Goal: Task Accomplishment & Management: Use online tool/utility

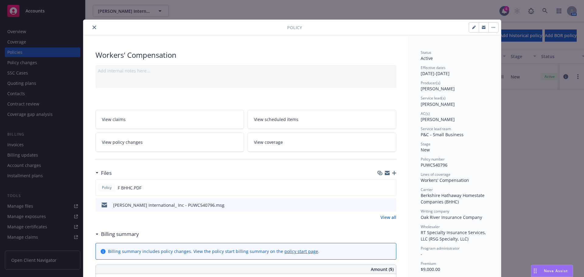
scroll to position [61, 0]
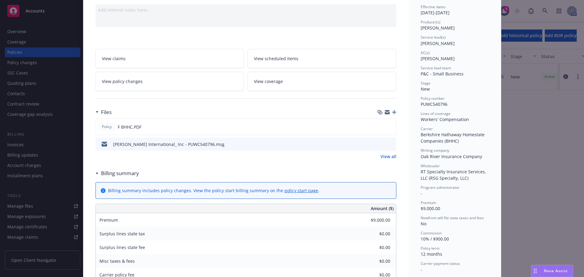
click at [548, 272] on span "Nova Assist" at bounding box center [556, 270] width 24 height 5
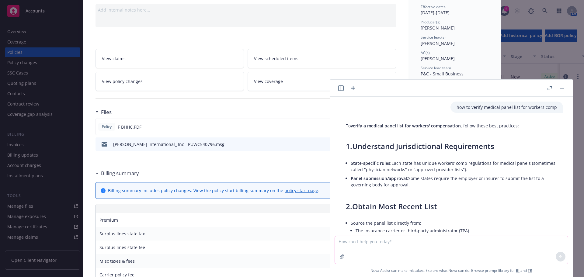
click at [451, 242] on textarea at bounding box center [451, 250] width 233 height 28
paste textarea "Commercial General Liability • Each Occurrence must be greater or equal to $1,0…"
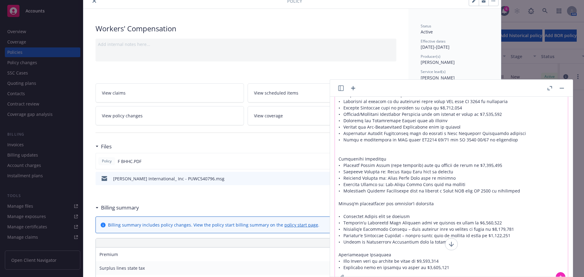
scroll to position [0, 0]
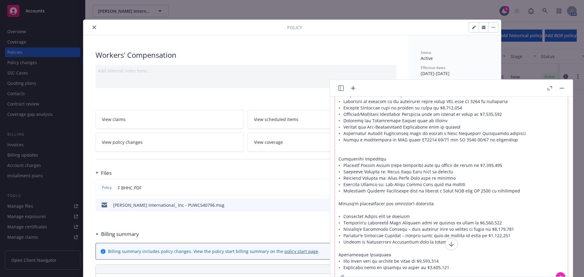
type textarea "Commercial General Liability • Each Occurrence must be greater or equal to $1,0…"
click at [91, 31] on div "Policy" at bounding box center [292, 28] width 418 height 16
click at [92, 28] on icon "close" at bounding box center [94, 28] width 4 height 4
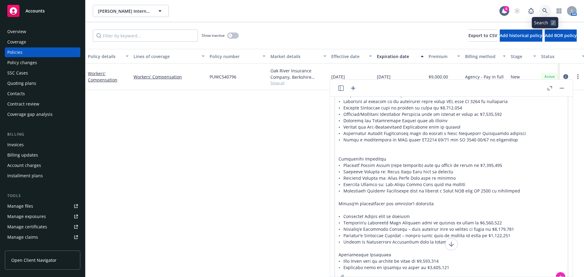
click at [547, 9] on icon at bounding box center [544, 10] width 5 height 5
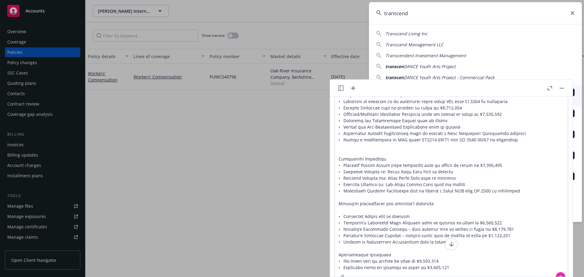
click at [405, 66] on span "DANCE Youth Arts Project" at bounding box center [430, 67] width 52 height 6
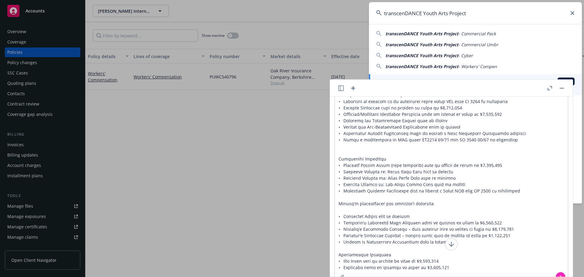
click at [427, 42] on span "transcenDANCE Youth Arts Project" at bounding box center [421, 45] width 73 height 6
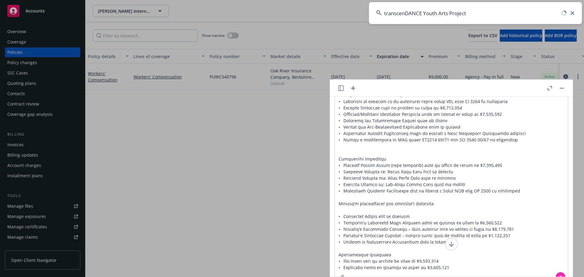
type input "transcenDANCE Youth Arts Project - Commercial Umbr"
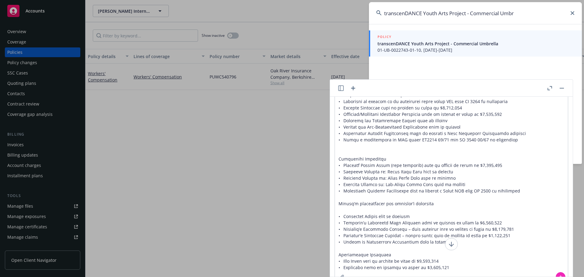
click at [428, 40] on div "POLICY" at bounding box center [475, 37] width 197 height 7
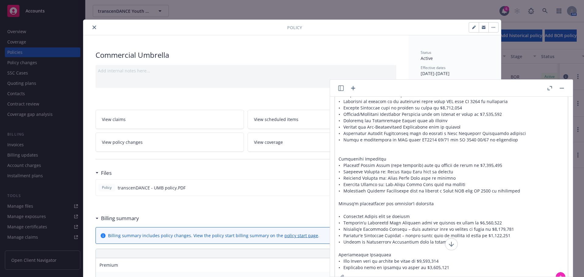
click at [91, 26] on button "close" at bounding box center [94, 27] width 7 height 7
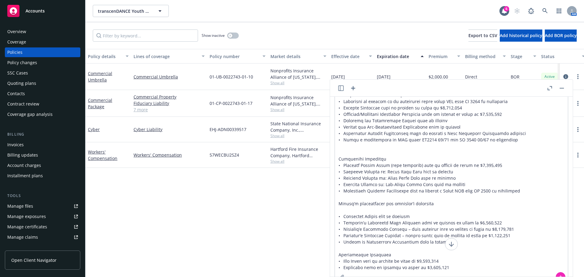
click at [24, 96] on div "Contacts" at bounding box center [16, 94] width 18 height 10
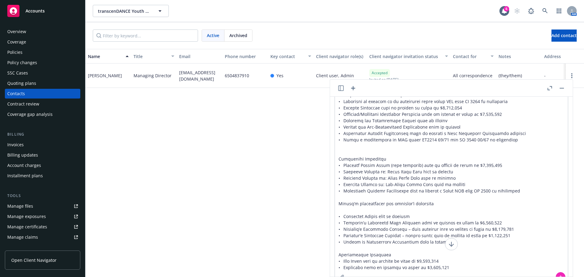
click at [40, 50] on div "Policies" at bounding box center [42, 52] width 71 height 10
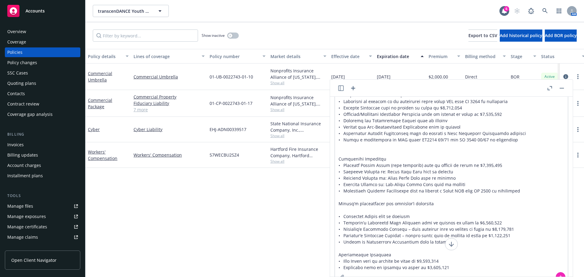
click at [560, 88] on rect "button" at bounding box center [562, 88] width 4 height 1
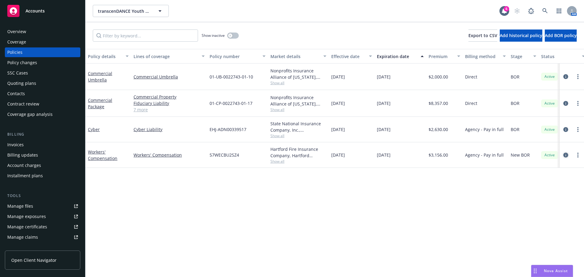
click at [564, 156] on icon "circleInformation" at bounding box center [565, 155] width 5 height 5
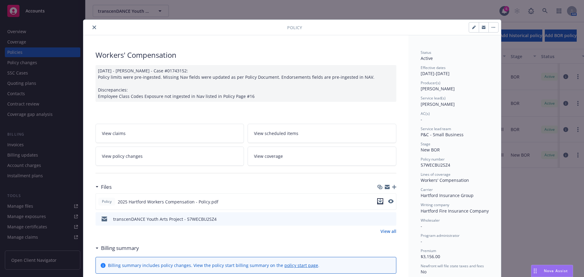
click at [378, 203] on icon "download file" at bounding box center [380, 201] width 5 height 5
click at [93, 27] on icon "close" at bounding box center [94, 28] width 4 height 4
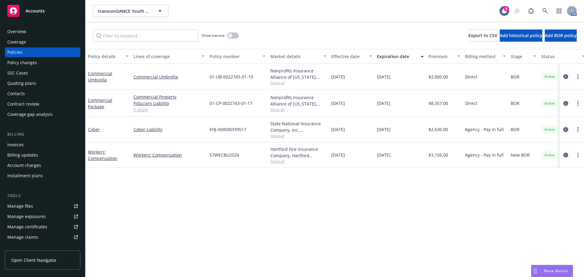
click at [565, 130] on icon "circleInformation" at bounding box center [565, 129] width 5 height 5
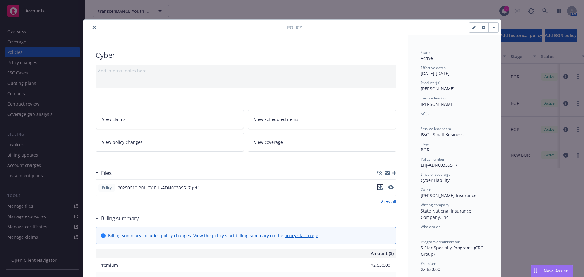
click at [379, 189] on icon "download file" at bounding box center [380, 189] width 5 height 2
click at [92, 30] on button "close" at bounding box center [94, 27] width 7 height 7
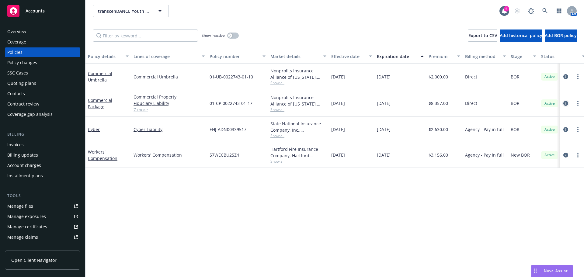
click at [565, 106] on link "circleInformation" at bounding box center [565, 103] width 7 height 7
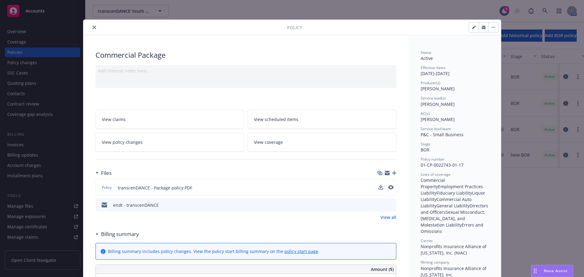
click at [376, 186] on div "Policy transcenDANCE - Package policy.PDF" at bounding box center [245, 187] width 301 height 16
click at [378, 188] on icon "download file" at bounding box center [380, 187] width 5 height 5
click at [93, 26] on icon "close" at bounding box center [94, 28] width 4 height 4
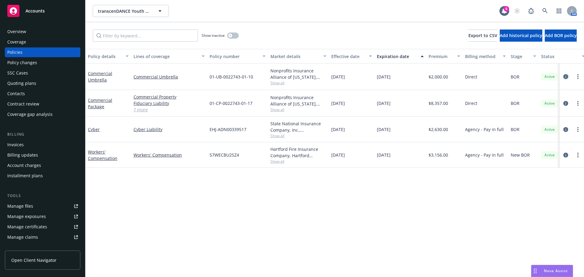
click at [566, 75] on icon "circleInformation" at bounding box center [565, 76] width 5 height 5
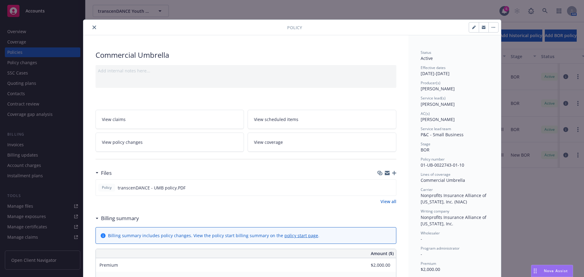
scroll to position [18, 0]
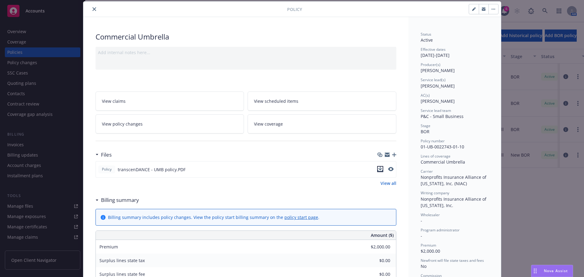
click at [378, 170] on icon "download file" at bounding box center [380, 169] width 5 height 5
click at [92, 9] on icon "close" at bounding box center [94, 9] width 4 height 4
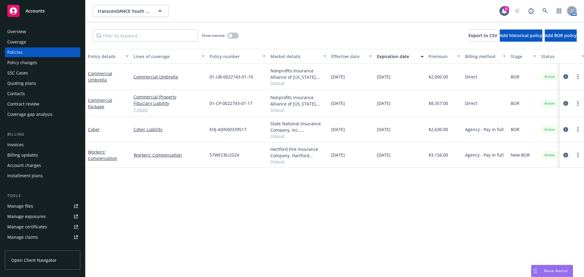
click at [549, 268] on span "Nova Assist" at bounding box center [556, 270] width 24 height 5
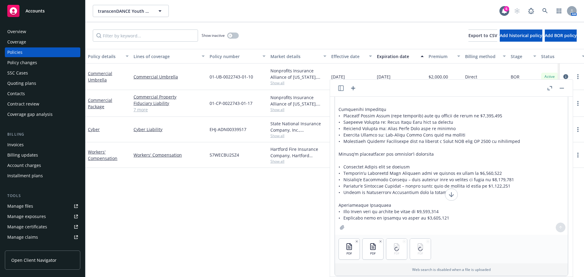
scroll to position [82, 0]
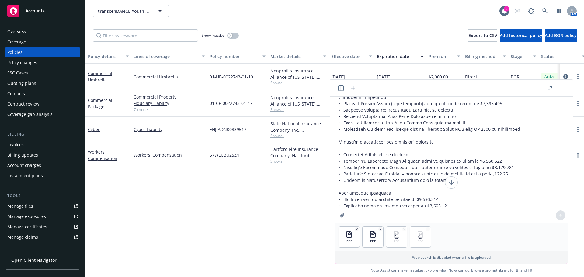
click at [425, 219] on textarea at bounding box center [451, 119] width 233 height 208
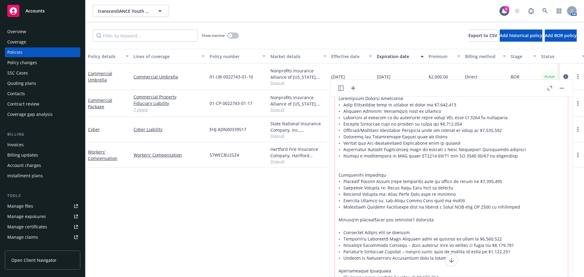
scroll to position [0, 0]
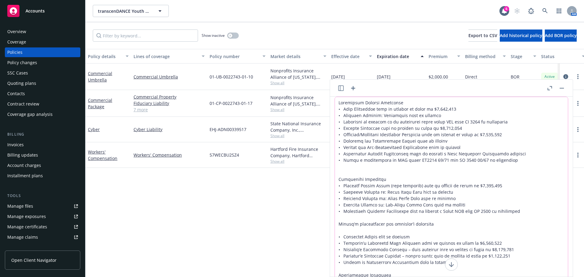
click at [337, 102] on textarea at bounding box center [451, 201] width 233 height 208
type textarea "Does my coverage in the attached policies meet these requirements: Commercial G…"
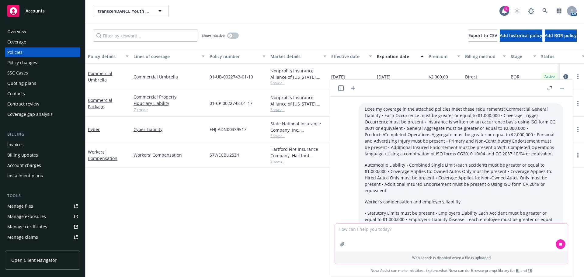
scroll to position [696, 0]
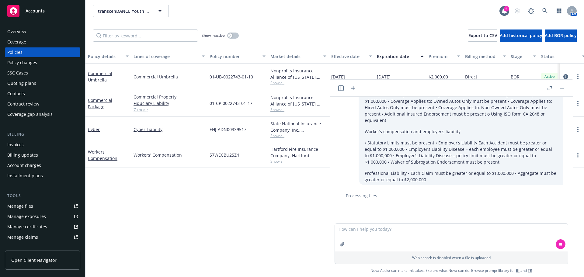
drag, startPoint x: 182, startPoint y: 218, endPoint x: 184, endPoint y: 213, distance: 4.9
click at [182, 218] on div "Policy details Lines of coverage Policy number Market details Effective date Ex…" at bounding box center [334, 163] width 498 height 228
click at [140, 110] on link "7 more" at bounding box center [169, 109] width 71 height 6
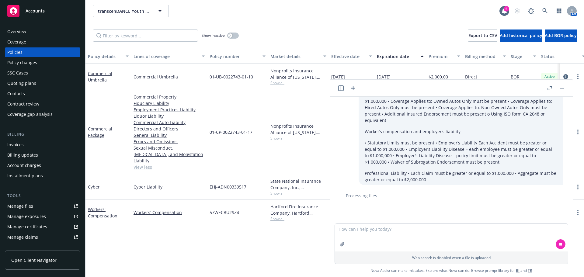
click at [564, 89] on button "button" at bounding box center [561, 88] width 7 height 7
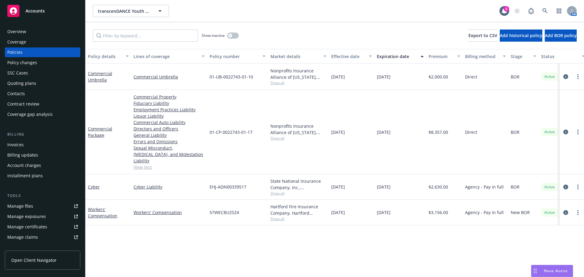
click at [561, 269] on span "Nova Assist" at bounding box center [556, 270] width 24 height 5
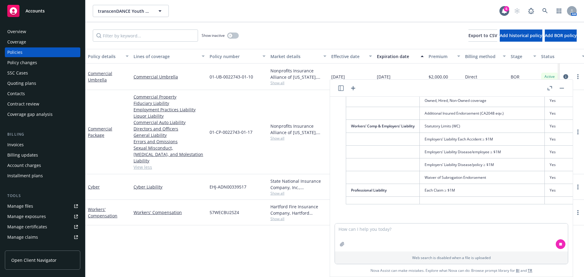
scroll to position [950, 0]
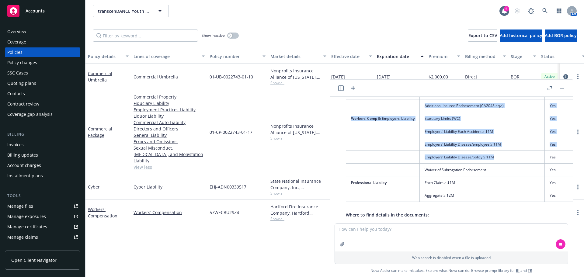
drag, startPoint x: 346, startPoint y: 160, endPoint x: 515, endPoint y: 161, distance: 168.8
click at [515, 161] on div "Your attached policy documents were reviewed against the stated requirements fo…" at bounding box center [508, 89] width 337 height 309
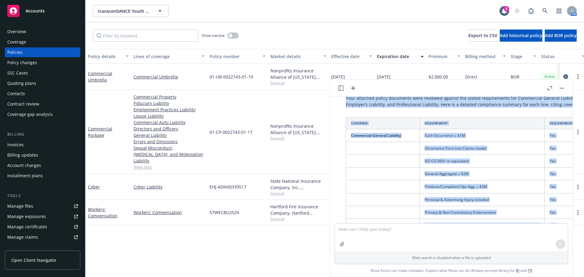
scroll to position [716, 0]
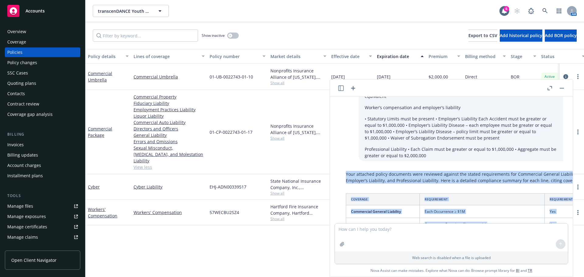
click at [462, 176] on p "Your attached policy documents were reviewed against the stated requirements fo…" at bounding box center [508, 177] width 324 height 13
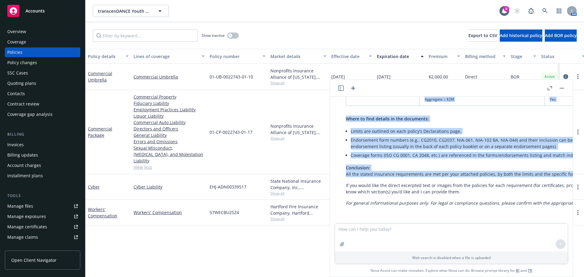
scroll to position [1050, 114]
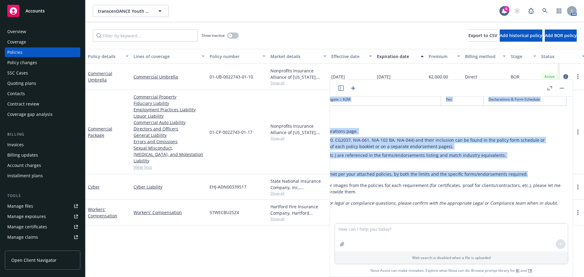
drag, startPoint x: 354, startPoint y: 181, endPoint x: 529, endPoint y: 171, distance: 174.9
click at [529, 171] on div "Your attached policy documents were reviewed against the stated requirements fo…" at bounding box center [404, 24] width 337 height 370
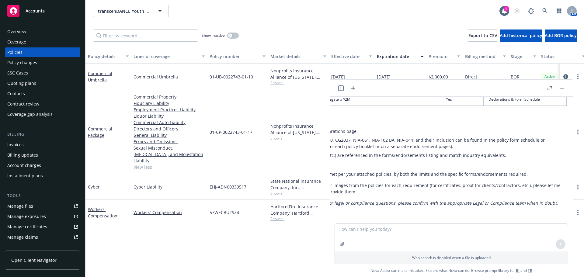
click at [202, 248] on div "Policy details Lines of coverage Policy number Market details Effective date Ex…" at bounding box center [334, 163] width 498 height 228
click at [199, 142] on link "Errors and Omissions" at bounding box center [169, 141] width 71 height 6
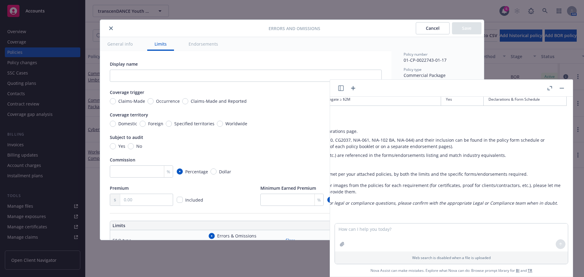
click at [560, 86] on button "button" at bounding box center [561, 88] width 7 height 7
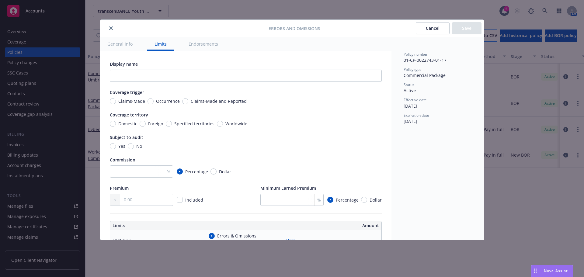
click at [433, 27] on button "Cancel" at bounding box center [433, 28] width 34 height 12
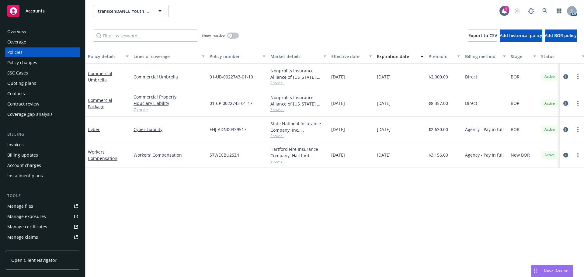
click at [566, 103] on icon "circleInformation" at bounding box center [565, 103] width 5 height 5
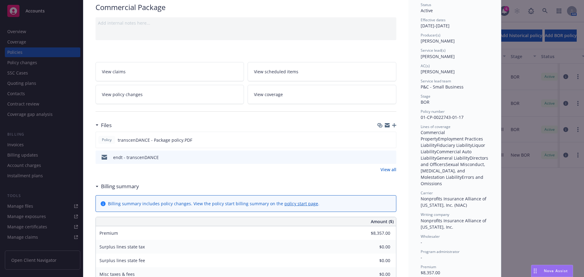
scroll to position [79, 0]
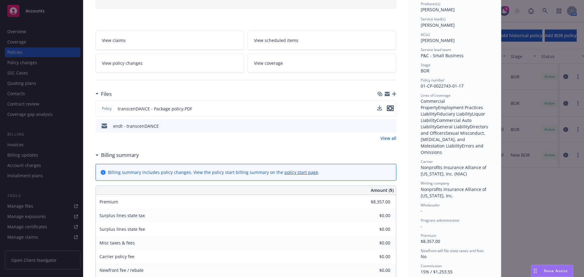
click at [388, 109] on icon "preview file" at bounding box center [389, 108] width 5 height 4
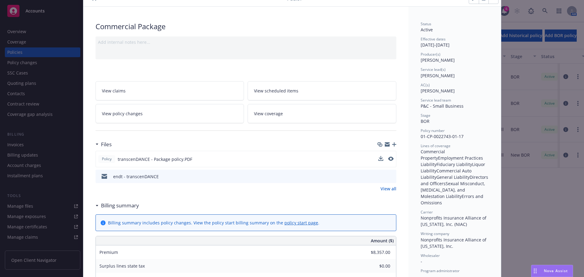
scroll to position [0, 0]
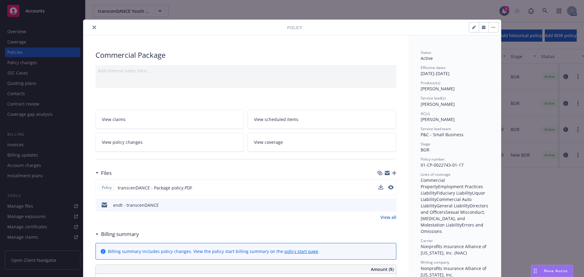
click at [93, 24] on button "close" at bounding box center [94, 27] width 7 height 7
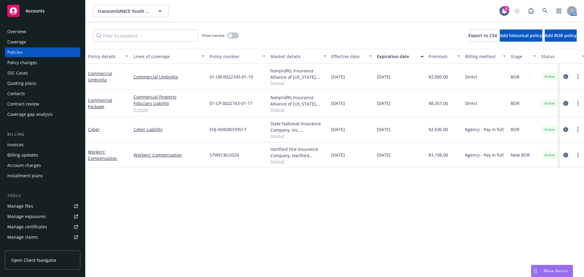
click at [565, 105] on icon "circleInformation" at bounding box center [565, 103] width 5 height 5
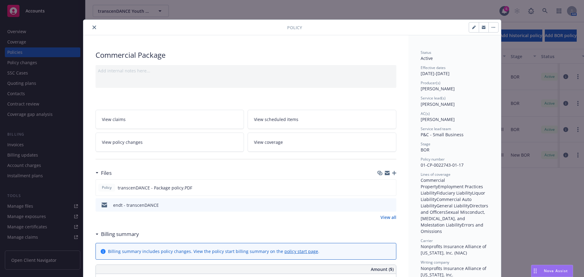
click at [298, 138] on link "View coverage" at bounding box center [322, 142] width 149 height 19
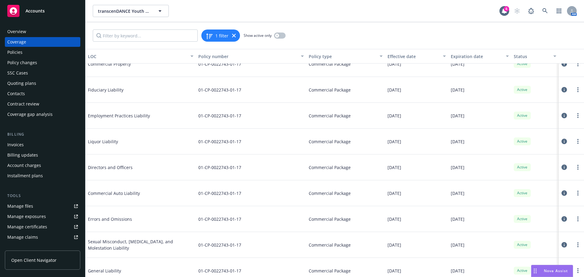
scroll to position [19, 0]
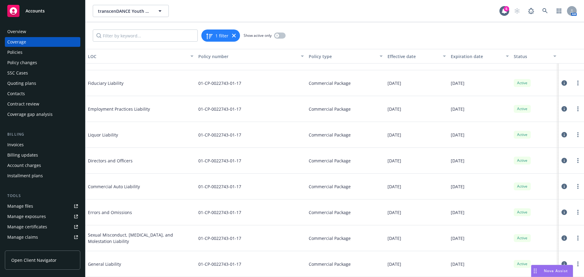
click at [561, 186] on icon at bounding box center [563, 186] width 5 height 5
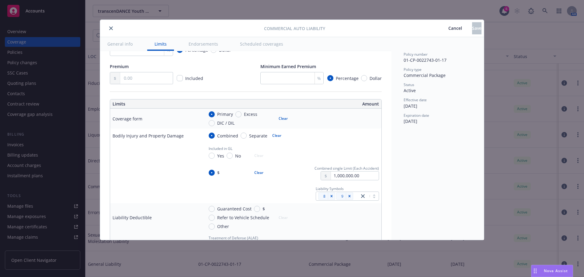
scroll to position [182, 0]
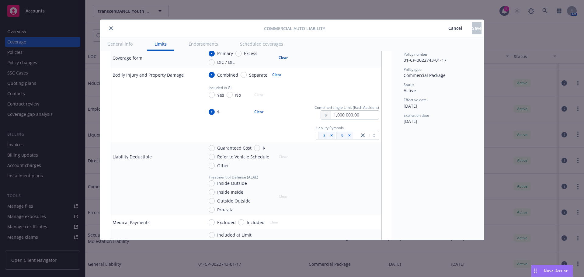
click at [112, 29] on icon "close" at bounding box center [111, 28] width 4 height 4
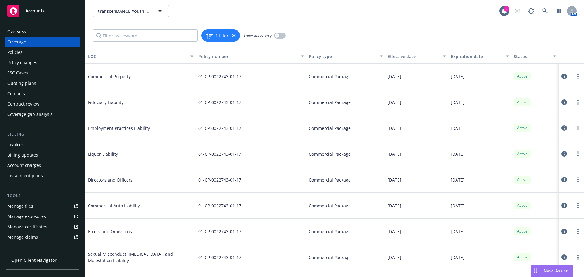
click at [53, 35] on div "Overview" at bounding box center [42, 32] width 71 height 10
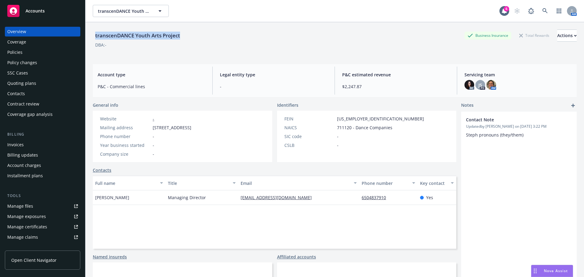
drag, startPoint x: 142, startPoint y: 33, endPoint x: 158, endPoint y: 43, distance: 19.7
click at [93, 34] on div "transcenDANCE Youth Arts Project Business Insurance Total Rewards Actions" at bounding box center [335, 35] width 484 height 12
click at [543, 14] on link at bounding box center [545, 11] width 12 height 12
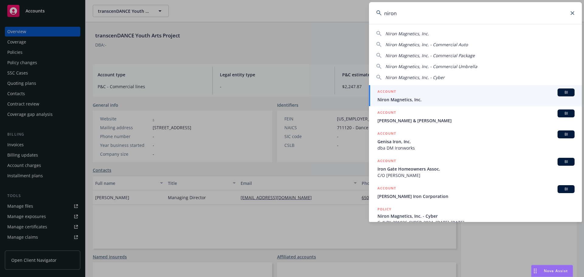
type input "niron"
click at [414, 104] on link "ACCOUNT BI Niron Magnetics, Inc." at bounding box center [475, 95] width 213 height 21
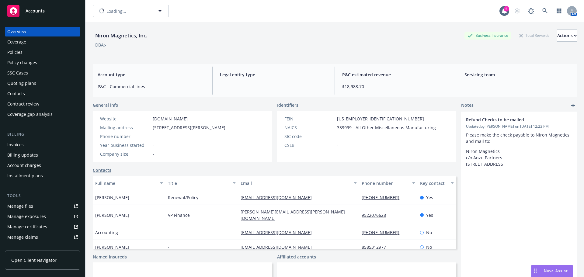
click at [21, 49] on div "Policies" at bounding box center [14, 52] width 15 height 10
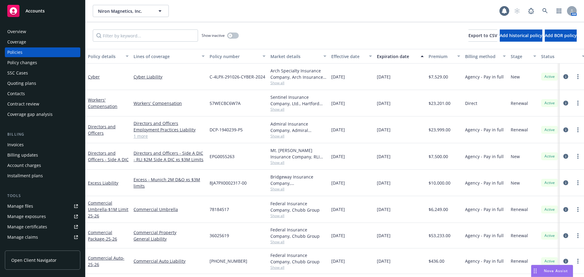
click at [23, 147] on div "Invoices" at bounding box center [15, 145] width 16 height 10
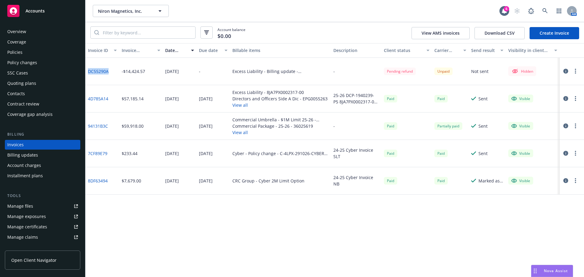
drag, startPoint x: 87, startPoint y: 71, endPoint x: 123, endPoint y: 66, distance: 35.9
click at [113, 73] on div "DC55290A" at bounding box center [102, 71] width 34 height 27
copy link "DC55290A"
click at [547, 13] on icon at bounding box center [544, 10] width 5 height 5
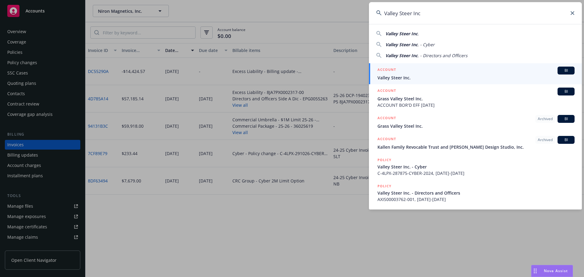
type input "Valley Steer Inc"
click at [406, 76] on span "Valley Steer Inc." at bounding box center [475, 78] width 197 height 6
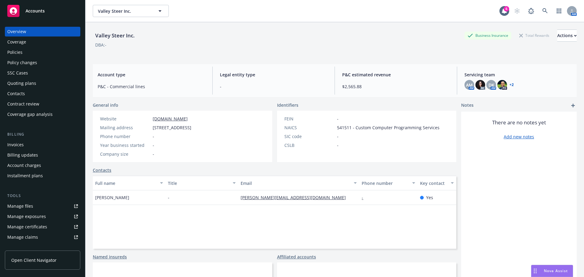
click at [21, 147] on div "Invoices" at bounding box center [15, 145] width 16 height 10
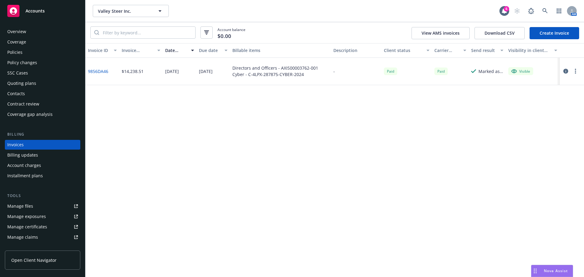
click at [24, 53] on div "Policies" at bounding box center [42, 52] width 71 height 10
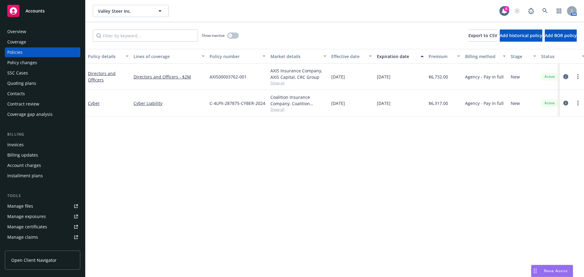
click at [565, 75] on icon "circleInformation" at bounding box center [565, 76] width 5 height 5
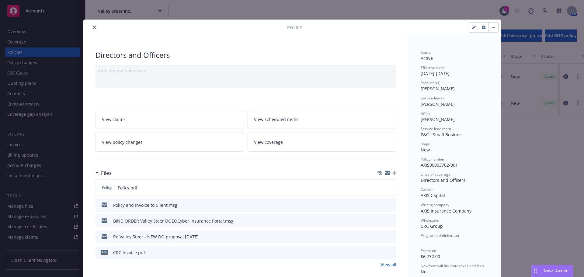
click at [388, 251] on icon "preview file" at bounding box center [390, 252] width 5 height 4
click at [92, 26] on icon "close" at bounding box center [94, 28] width 4 height 4
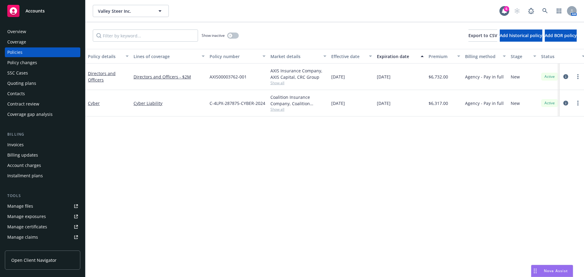
scroll to position [91, 0]
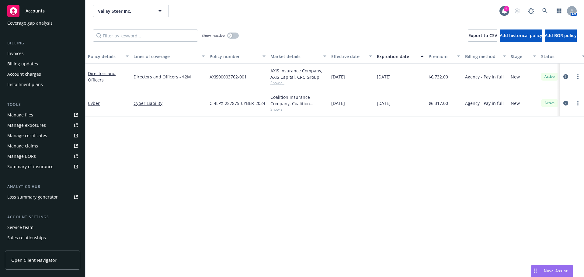
click at [31, 228] on div "Service team" at bounding box center [20, 228] width 26 height 10
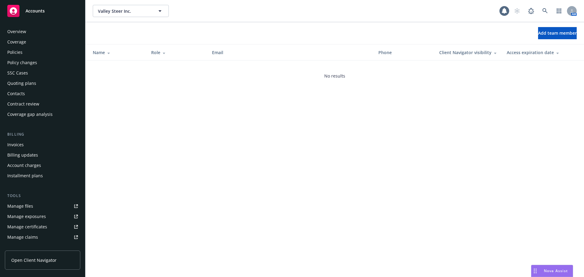
scroll to position [119, 0]
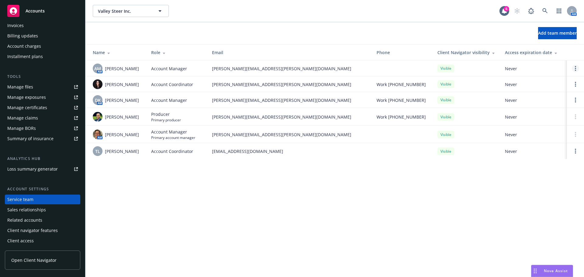
click at [576, 67] on link "Open options" at bounding box center [575, 68] width 7 height 7
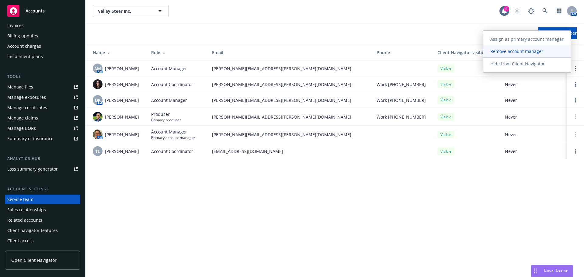
click at [525, 51] on span "Remove account manager" at bounding box center [517, 51] width 68 height 6
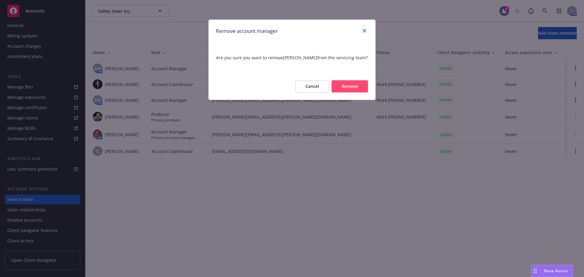
click at [354, 86] on button "Remove" at bounding box center [349, 86] width 36 height 12
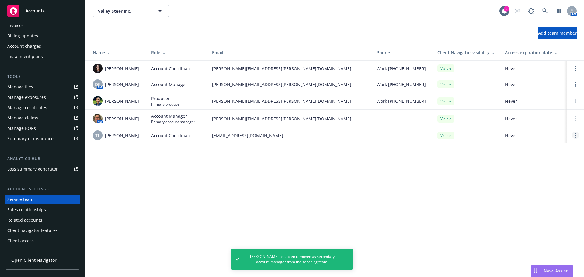
click at [575, 138] on icon "Open options" at bounding box center [575, 135] width 1 height 5
drag, startPoint x: 248, startPoint y: 202, endPoint x: 249, endPoint y: 159, distance: 42.9
click at [248, 201] on div "Valley Steer Inc. Valley Steer Inc. 6 AM Add team member Name Role Email Phone …" at bounding box center [334, 138] width 498 height 277
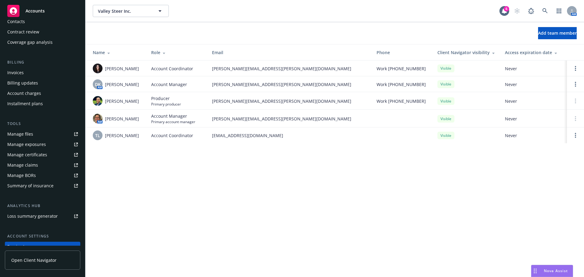
scroll to position [0, 0]
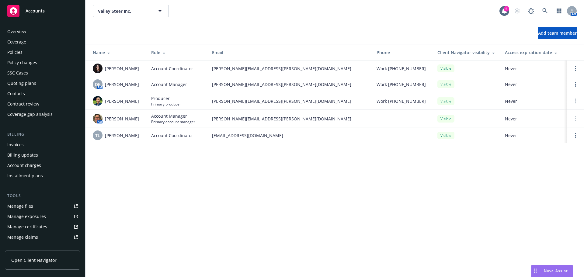
click at [25, 50] on div "Policies" at bounding box center [42, 52] width 71 height 10
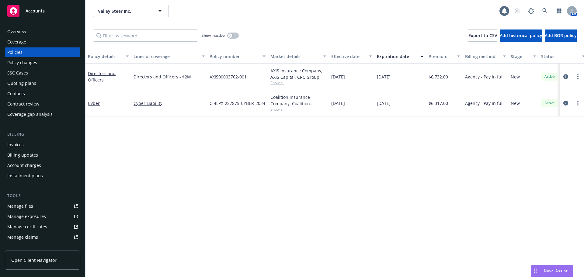
click at [283, 85] on span "Show all" at bounding box center [298, 82] width 56 height 5
click at [211, 77] on span "AXIS00003762-001" at bounding box center [228, 77] width 37 height 6
click at [236, 77] on span "AXIS00003762-001" at bounding box center [228, 77] width 37 height 6
drag, startPoint x: 209, startPoint y: 75, endPoint x: 252, endPoint y: 77, distance: 43.8
click at [252, 77] on div "AXIS00003762-001" at bounding box center [237, 77] width 61 height 26
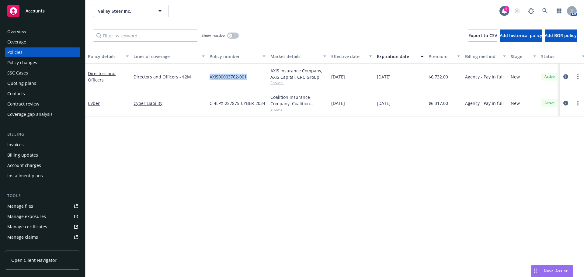
copy span "AXIS00003762-001"
click at [544, 11] on icon at bounding box center [544, 10] width 5 height 5
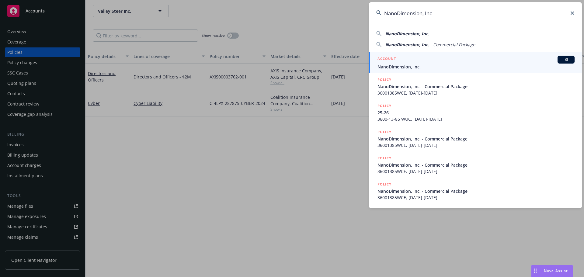
type input "NanoDimension, Inc"
click at [397, 67] on span "NanoDimension, Inc." at bounding box center [475, 67] width 197 height 6
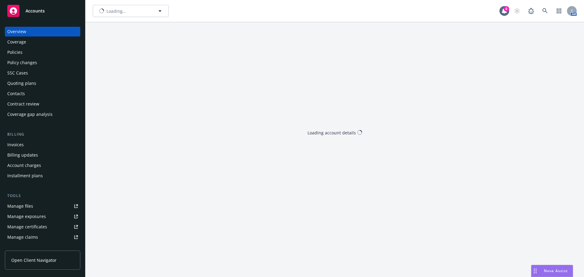
click at [28, 47] on div "Overview Coverage Policies Policy changes SSC Cases Quoting plans Contacts Cont…" at bounding box center [42, 73] width 75 height 92
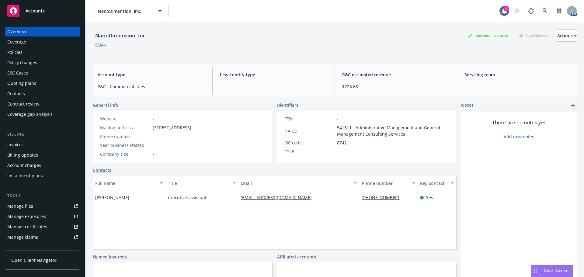
click at [26, 51] on div "Policies" at bounding box center [42, 52] width 71 height 10
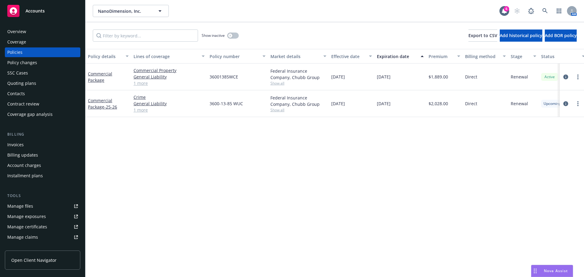
click at [282, 112] on span "Show all" at bounding box center [298, 109] width 56 height 5
drag, startPoint x: 371, startPoint y: 162, endPoint x: 366, endPoint y: 160, distance: 6.0
click at [372, 162] on div "Policy details Lines of coverage Policy number Market details Effective date Ex…" at bounding box center [334, 163] width 498 height 228
click at [542, 11] on icon at bounding box center [544, 10] width 5 height 5
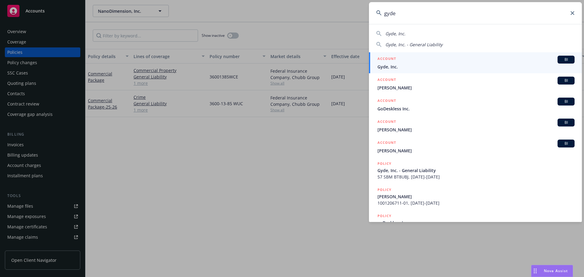
type input "gyde"
click at [400, 69] on span "Gyde, Inc." at bounding box center [475, 67] width 197 height 6
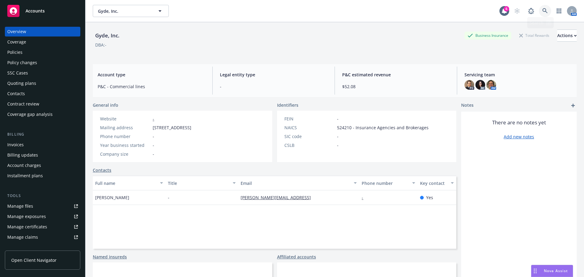
click at [542, 10] on icon at bounding box center [544, 10] width 5 height 5
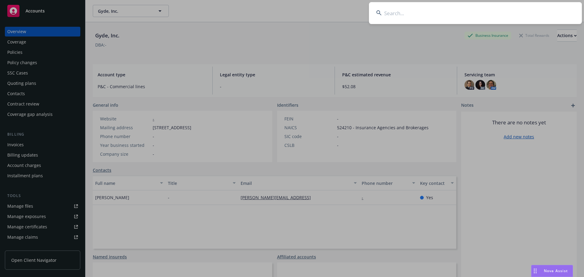
paste input "Codegen"
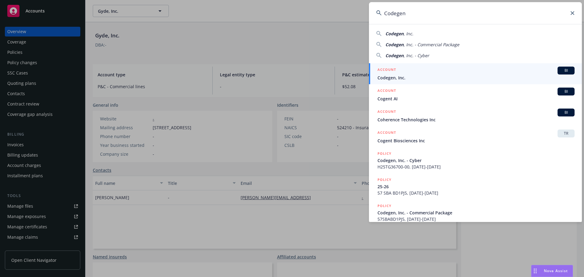
type input "Codegen"
click at [403, 76] on span "Codegen, Inc." at bounding box center [475, 78] width 197 height 6
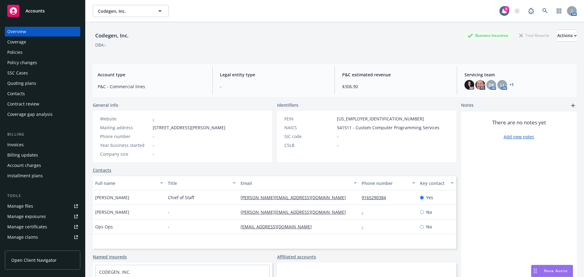
click at [18, 52] on div "Policies" at bounding box center [14, 52] width 15 height 10
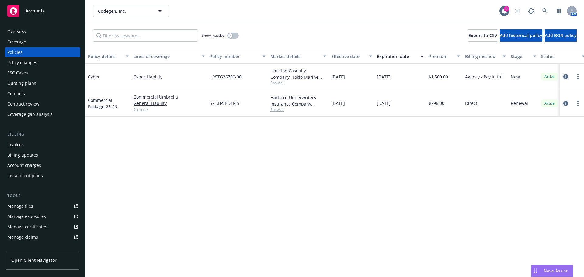
click at [565, 76] on icon "circleInformation" at bounding box center [565, 76] width 5 height 5
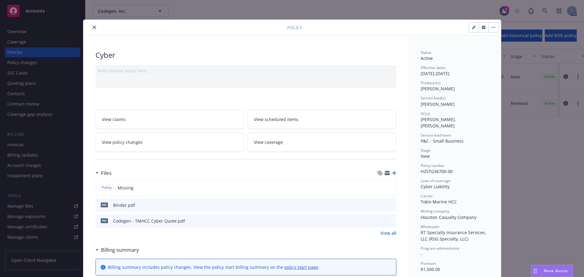
click at [92, 29] on icon "close" at bounding box center [94, 28] width 4 height 4
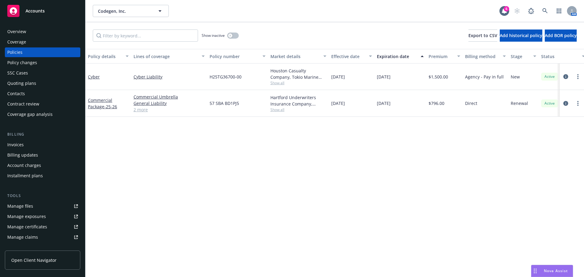
click at [23, 143] on div "Invoices" at bounding box center [42, 145] width 71 height 10
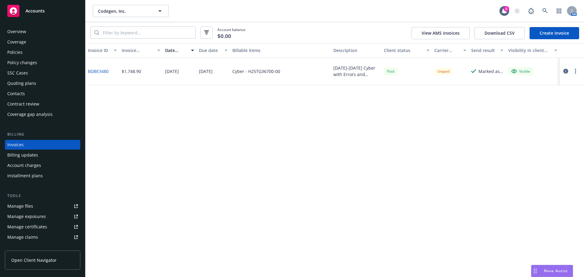
click at [34, 53] on div "Policies" at bounding box center [42, 52] width 71 height 10
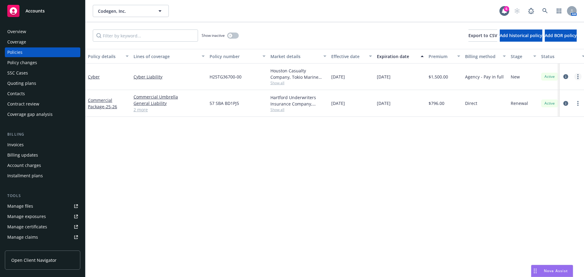
click at [581, 76] on link "more" at bounding box center [577, 76] width 7 height 7
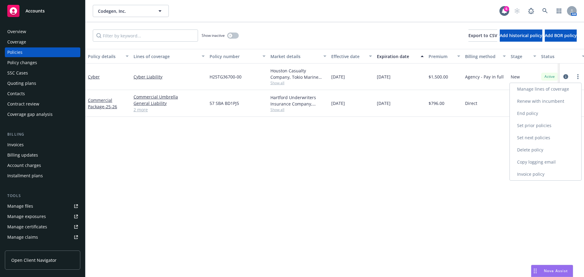
click at [549, 162] on link "Copy logging email" at bounding box center [545, 162] width 71 height 12
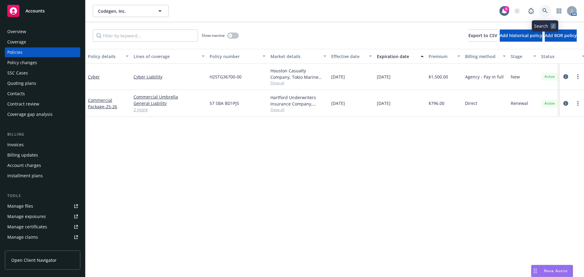
click at [546, 11] on icon at bounding box center [544, 10] width 5 height 5
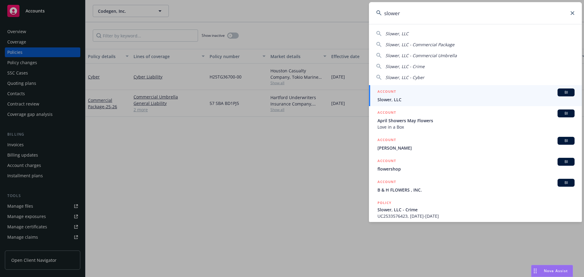
type input "slower"
click at [462, 99] on span "Slower, LLC" at bounding box center [475, 99] width 197 height 6
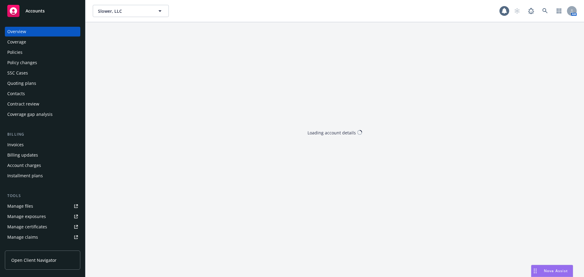
click at [28, 47] on div "Overview Coverage Policies Policy changes SSC Cases Quoting plans Contacts Cont…" at bounding box center [42, 73] width 75 height 92
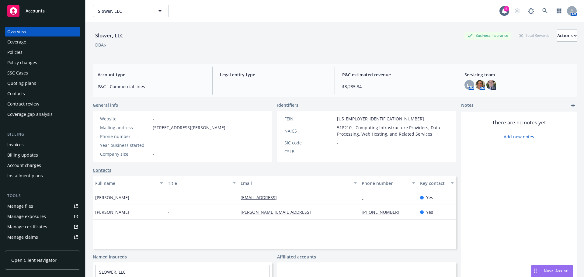
click at [26, 53] on div "Policies" at bounding box center [42, 52] width 71 height 10
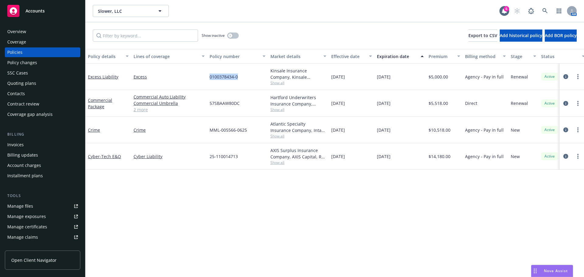
drag, startPoint x: 207, startPoint y: 78, endPoint x: 243, endPoint y: 77, distance: 36.2
click at [243, 77] on div "0100378434-0" at bounding box center [237, 77] width 61 height 26
click at [234, 35] on button "button" at bounding box center [233, 36] width 12 height 6
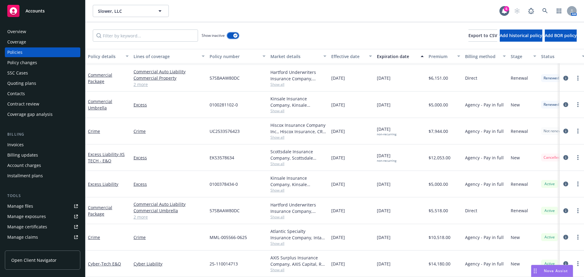
scroll to position [249, 0]
drag, startPoint x: 215, startPoint y: 154, endPoint x: 247, endPoint y: 154, distance: 31.9
click at [247, 154] on div "EKS3578634" at bounding box center [237, 157] width 61 height 26
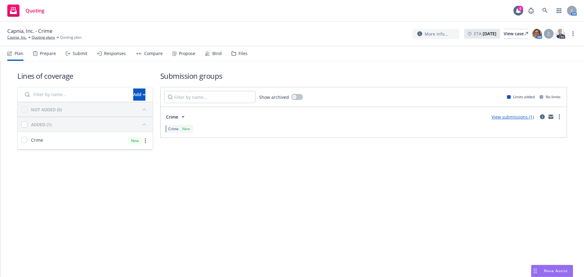
drag, startPoint x: 0, startPoint y: 0, endPoint x: 183, endPoint y: 50, distance: 189.7
click at [183, 50] on div "Propose" at bounding box center [183, 53] width 23 height 15
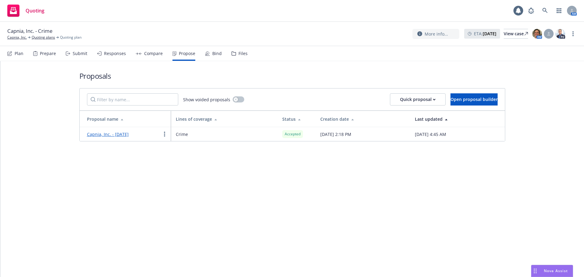
click at [210, 57] on div "Bind" at bounding box center [213, 53] width 17 height 15
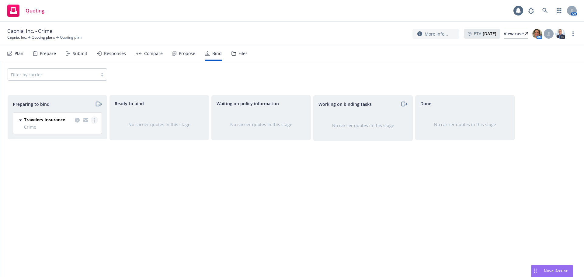
click at [95, 120] on link "more" at bounding box center [94, 119] width 7 height 7
click at [83, 147] on span "Log bind order" at bounding box center [60, 145] width 45 height 6
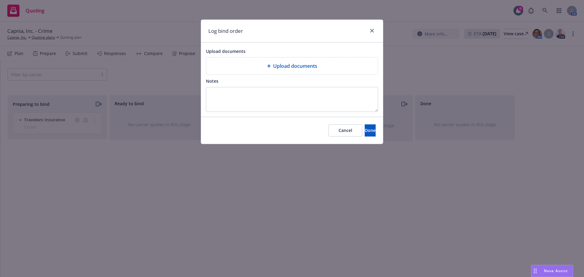
click at [265, 60] on div "Upload documents" at bounding box center [292, 65] width 172 height 17
click at [365, 133] on span "Done" at bounding box center [370, 130] width 11 height 6
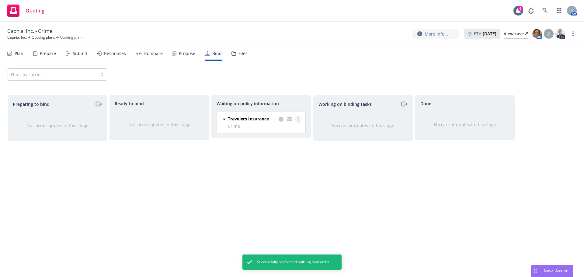
click at [299, 122] on link "more" at bounding box center [297, 119] width 7 height 7
click at [281, 135] on link "Create policies" at bounding box center [273, 132] width 55 height 12
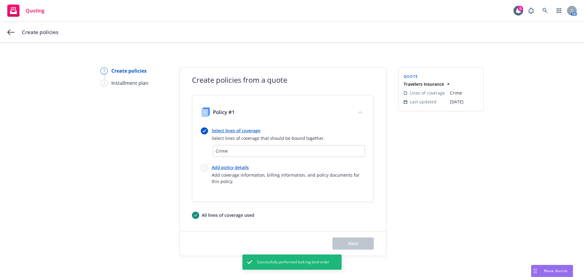
click at [220, 167] on link "Add policy details" at bounding box center [288, 167] width 153 height 6
select select "12"
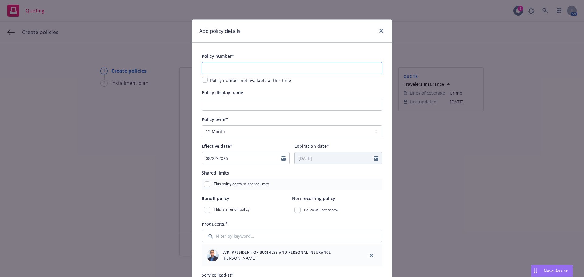
click at [233, 68] on input "text" at bounding box center [292, 68] width 181 height 12
paste input "108338702"
type input "108338702"
click at [225, 103] on input "Policy display name" at bounding box center [292, 105] width 181 height 12
type input "Third Party Crime"
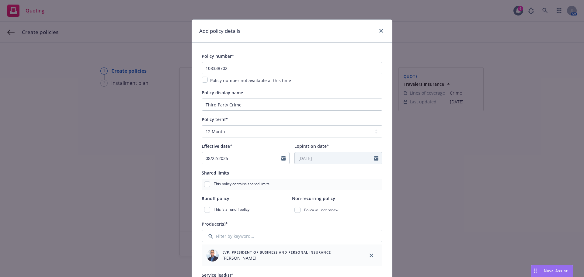
click at [281, 161] on div at bounding box center [285, 158] width 8 height 12
click at [283, 158] on icon "Calendar" at bounding box center [283, 158] width 4 height 5
select select "8"
click at [208, 230] on span "24" at bounding box center [209, 231] width 8 height 8
type input "08/24/2025"
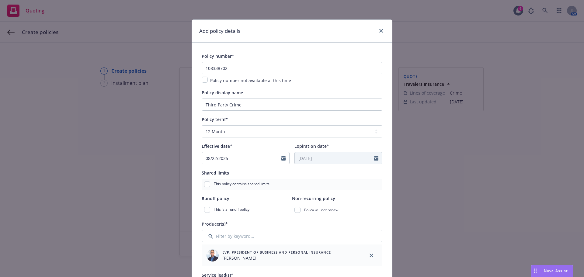
type input "08/24/2026"
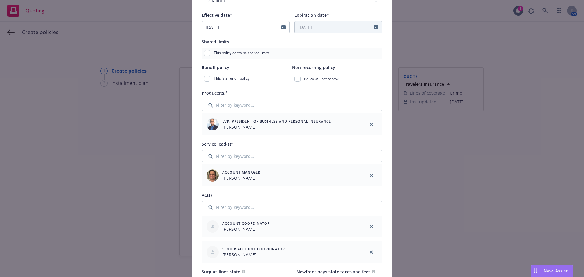
scroll to position [152, 0]
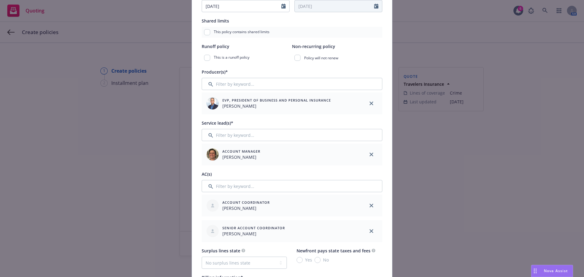
click at [277, 204] on div "Account Coordinator Lacy Lipetzky" at bounding box center [281, 205] width 154 height 17
click at [371, 233] on link "close" at bounding box center [371, 230] width 7 height 7
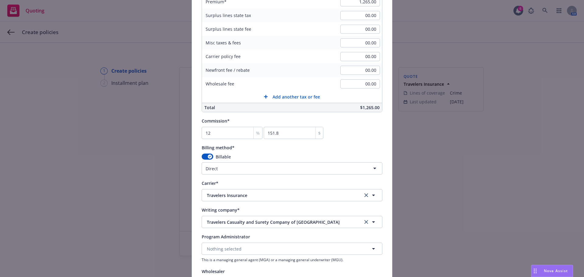
scroll to position [426, 0]
click at [293, 166] on html "Quoting 6 AM Create policies 1 Create policies 2 Installment plan Create polici…" at bounding box center [292, 138] width 584 height 277
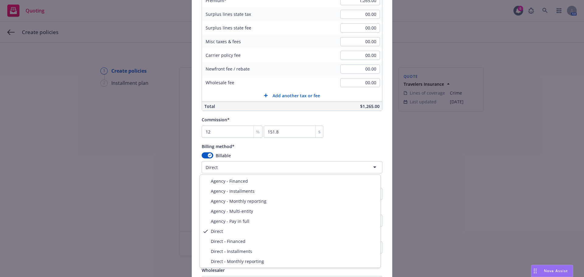
select select "AGENCY_FINANCED"
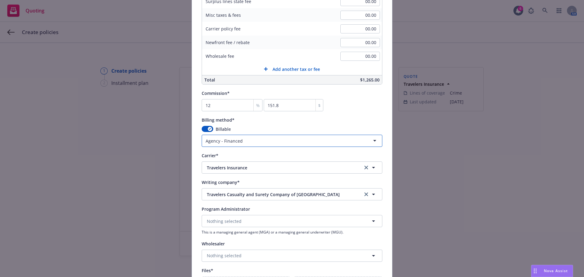
scroll to position [547, 0]
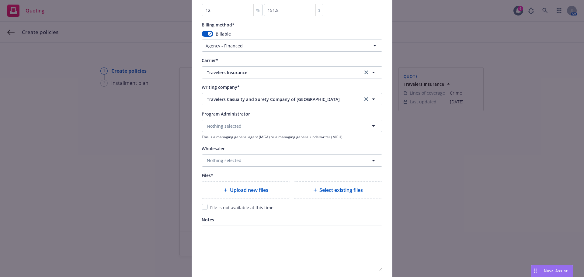
click at [255, 193] on span "Upload new files" at bounding box center [249, 189] width 38 height 7
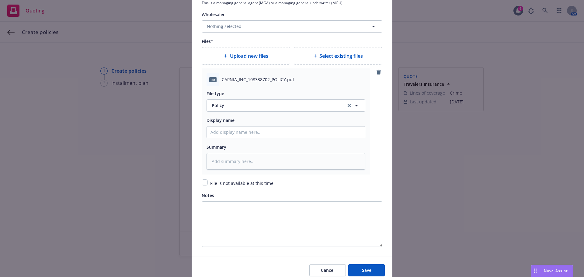
scroll to position [699, 0]
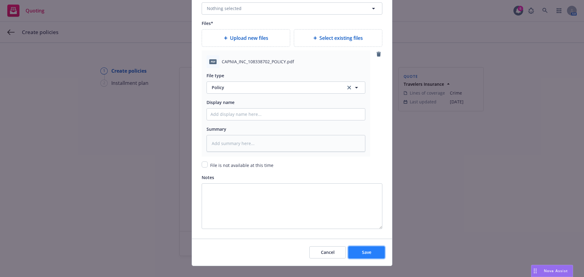
click at [362, 253] on span "Save" at bounding box center [366, 252] width 9 height 6
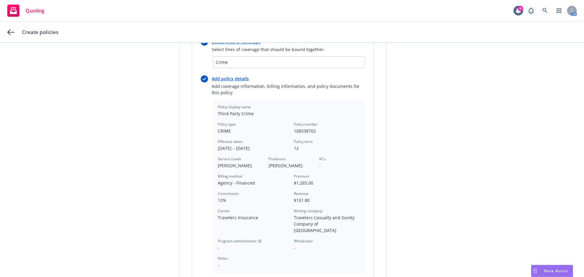
scroll to position [152, 0]
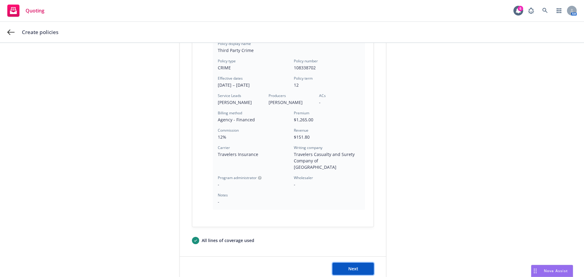
click at [359, 263] on button "Next" at bounding box center [352, 269] width 41 height 12
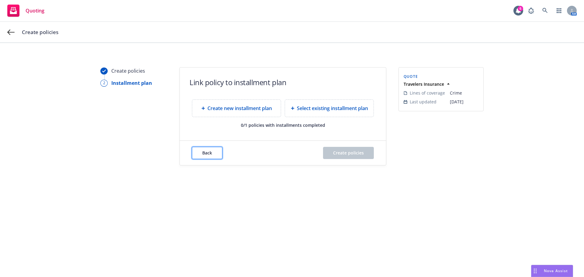
click at [214, 159] on button "Back" at bounding box center [207, 153] width 30 height 12
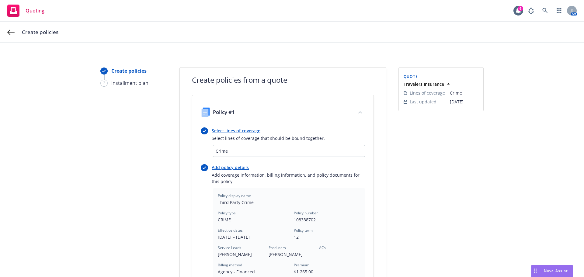
click at [223, 165] on link "Add policy details" at bounding box center [288, 167] width 153 height 6
type textarea "x"
select select "12"
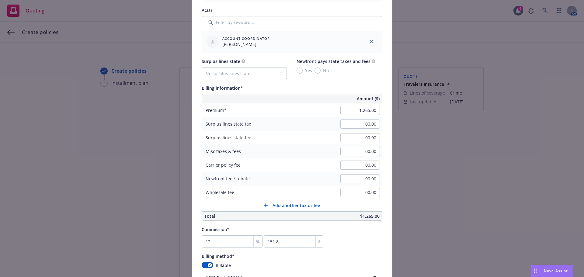
scroll to position [365, 0]
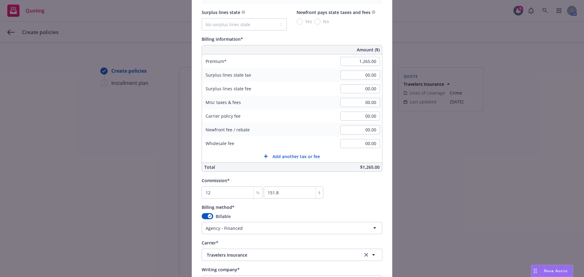
click at [242, 227] on html "Quoting 6 AM Create policies Create policies 2 Installment plan Create policies…" at bounding box center [292, 138] width 584 height 277
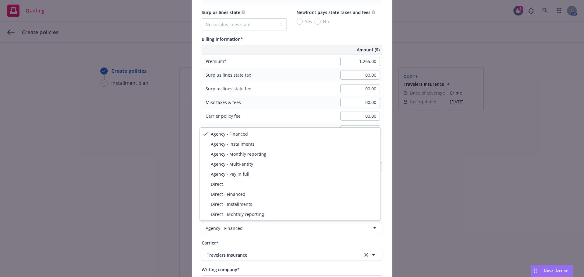
select select "AGENCY_PAY_IN_FULL"
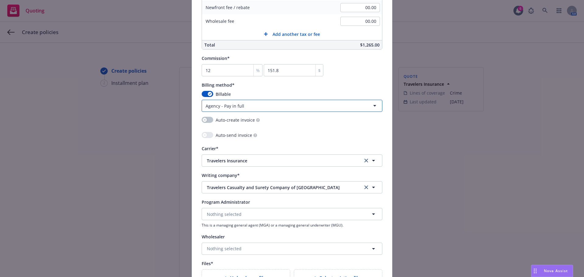
scroll to position [578, 0]
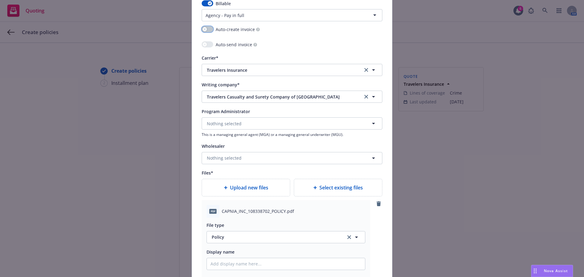
click at [207, 28] on button "button" at bounding box center [208, 29] width 12 height 6
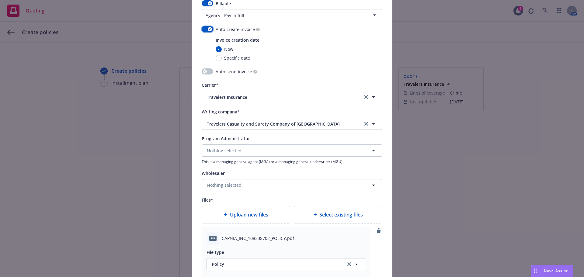
scroll to position [760, 0]
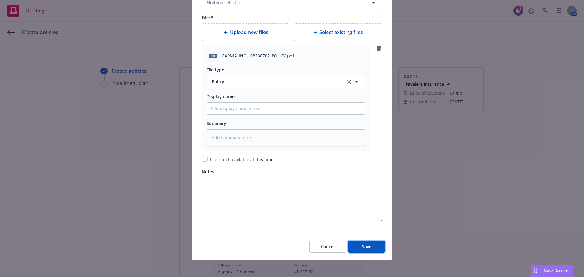
click at [362, 248] on span "Save" at bounding box center [366, 247] width 9 height 6
type textarea "x"
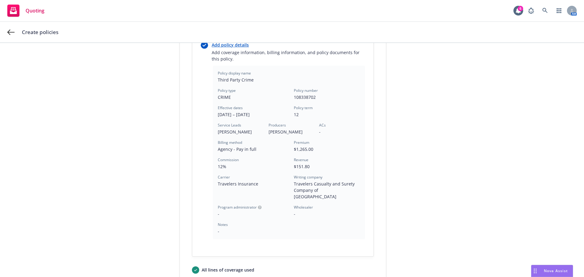
scroll to position [174, 0]
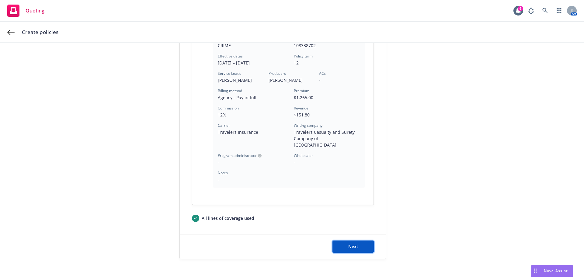
drag, startPoint x: 347, startPoint y: 234, endPoint x: 349, endPoint y: 240, distance: 5.9
click at [348, 241] on button "Next" at bounding box center [352, 247] width 41 height 12
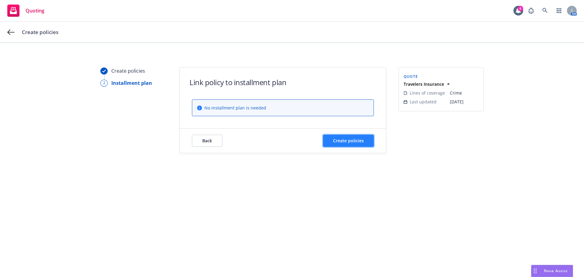
click at [341, 144] on button "Create policies" at bounding box center [348, 141] width 51 height 12
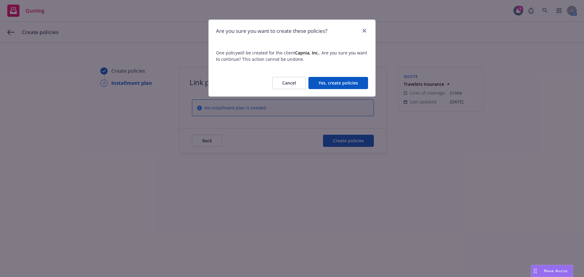
click at [343, 82] on button "Yes, create policies" at bounding box center [338, 83] width 60 height 12
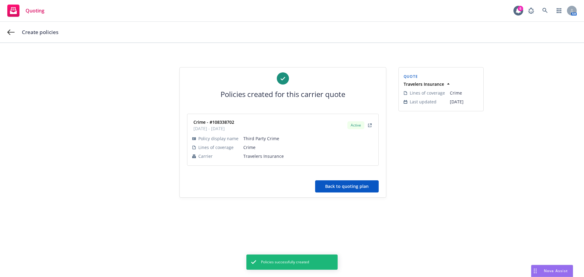
click at [342, 188] on button "Back to quoting plan" at bounding box center [347, 186] width 64 height 12
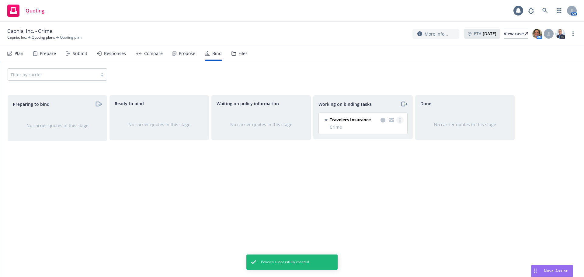
click at [401, 119] on link "more" at bounding box center [399, 119] width 7 height 7
click at [388, 130] on span "Move back one step" at bounding box center [375, 133] width 55 height 6
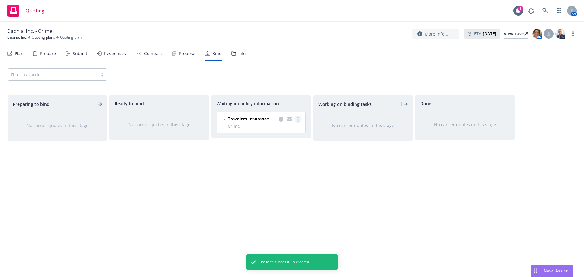
click at [301, 118] on link "more" at bounding box center [297, 119] width 7 height 7
click at [300, 119] on link "more" at bounding box center [297, 119] width 7 height 7
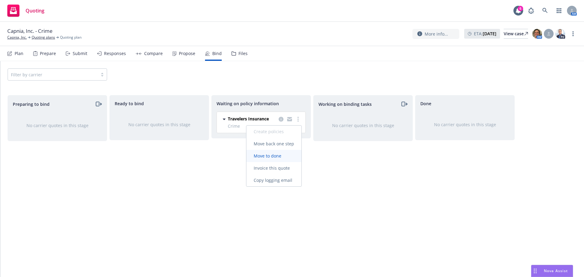
click at [283, 155] on span "Move to done" at bounding box center [267, 156] width 42 height 6
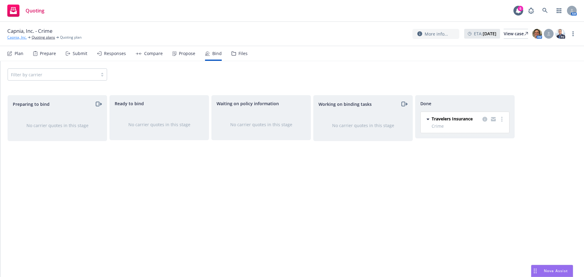
click at [22, 38] on link "Capnia, Inc." at bounding box center [16, 37] width 19 height 5
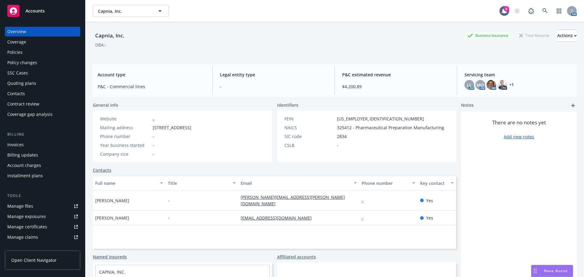
click at [22, 55] on div "Policies" at bounding box center [14, 52] width 15 height 10
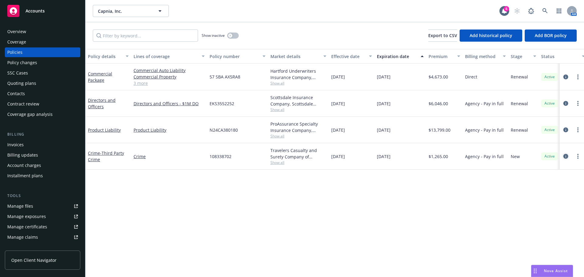
click at [564, 158] on icon "circleInformation" at bounding box center [565, 156] width 5 height 5
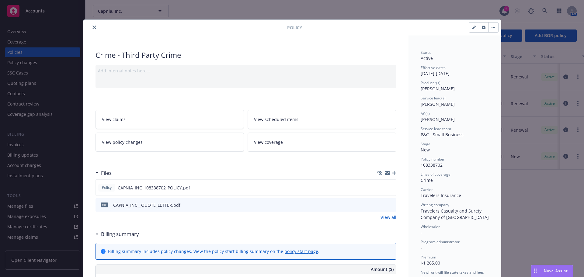
click at [283, 145] on link "View coverage" at bounding box center [322, 142] width 149 height 19
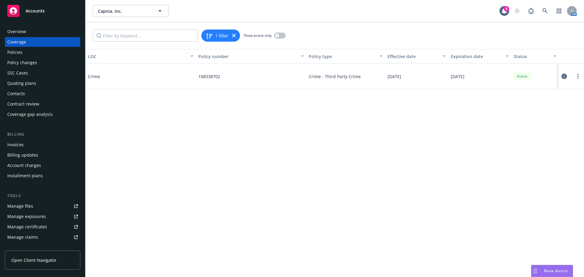
click at [566, 75] on icon at bounding box center [563, 76] width 5 height 5
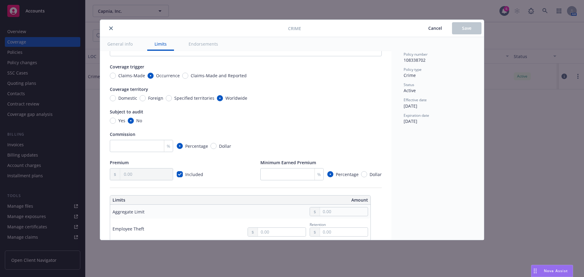
scroll to position [61, 0]
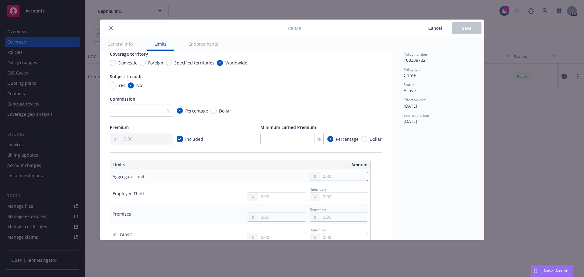
click at [351, 179] on input "text" at bounding box center [344, 176] width 48 height 9
type input "1,000,000.00"
click at [342, 206] on button "$1,000,000.00" at bounding box center [340, 202] width 52 height 11
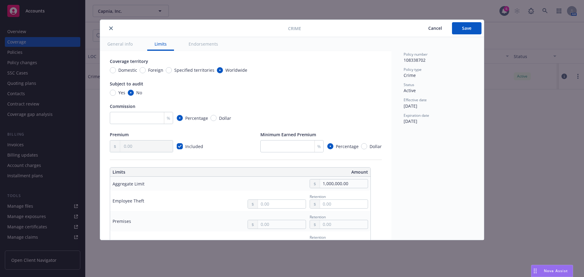
scroll to position [0, 0]
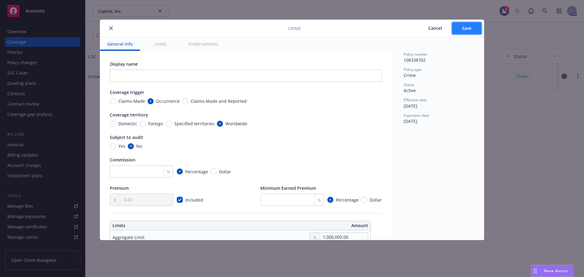
click at [463, 27] on span "Save" at bounding box center [466, 28] width 9 height 6
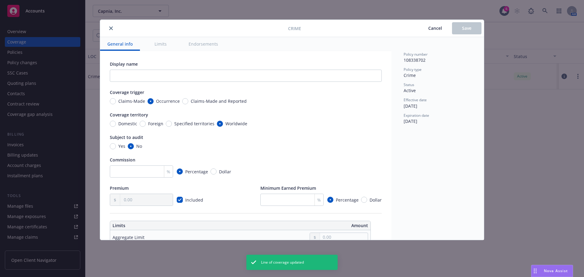
type input "1,000,000.00"
click at [109, 28] on icon "close" at bounding box center [111, 28] width 4 height 4
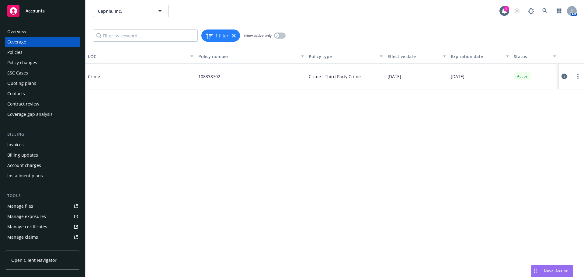
click at [14, 143] on div "Invoices" at bounding box center [15, 145] width 16 height 10
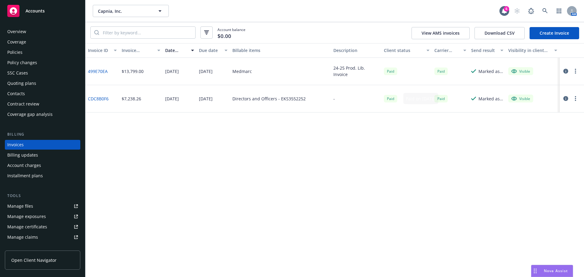
click at [233, 152] on div "Invoice ID Invoice amount Date issued Due date Billable items Description Clien…" at bounding box center [334, 160] width 498 height 234
click at [560, 32] on link "Create Invoice" at bounding box center [554, 33] width 50 height 12
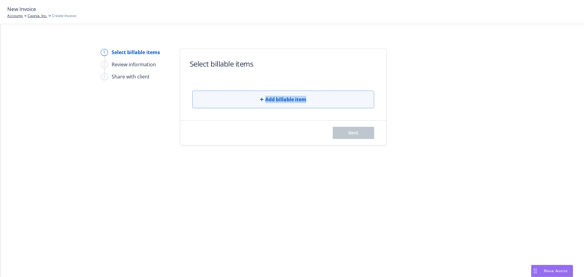
click at [242, 107] on form "Select billable items Add billable item Next" at bounding box center [283, 97] width 206 height 96
click at [278, 104] on button "Add billable item" at bounding box center [283, 100] width 182 height 18
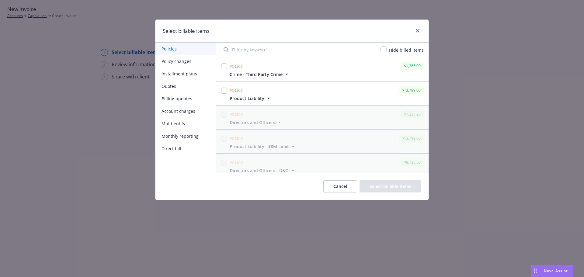
click at [229, 67] on div "Policy" at bounding box center [236, 66] width 16 height 10
click at [223, 68] on input "checkbox" at bounding box center [224, 66] width 6 height 6
checkbox input "true"
click at [390, 186] on button "Select billable items" at bounding box center [390, 186] width 62 height 12
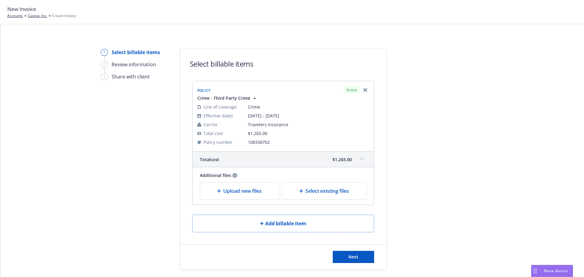
click at [246, 194] on span "Upload new files" at bounding box center [242, 190] width 38 height 7
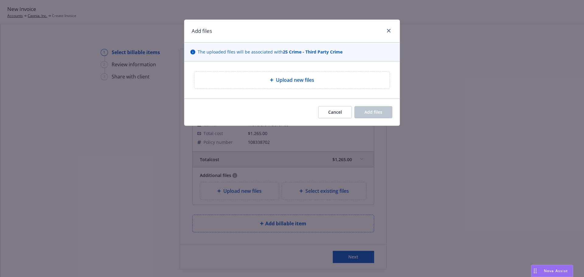
click at [361, 79] on div "Upload new files" at bounding box center [292, 79] width 186 height 7
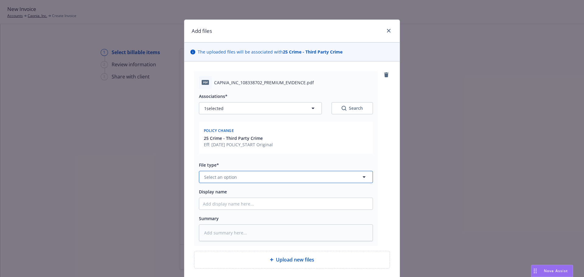
click at [237, 176] on button "Select an option" at bounding box center [286, 177] width 174 height 12
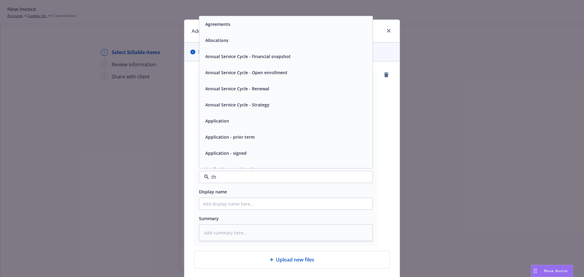
type input "thi"
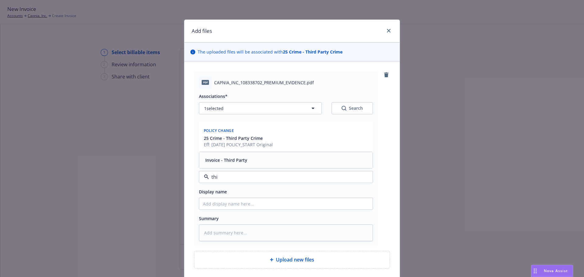
click at [231, 155] on div "Invoice - Third Party" at bounding box center [285, 160] width 173 height 16
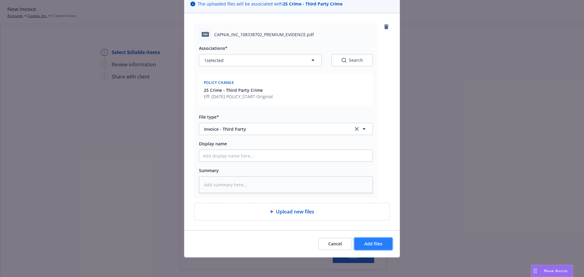
click at [362, 245] on button "Add files" at bounding box center [373, 244] width 38 height 12
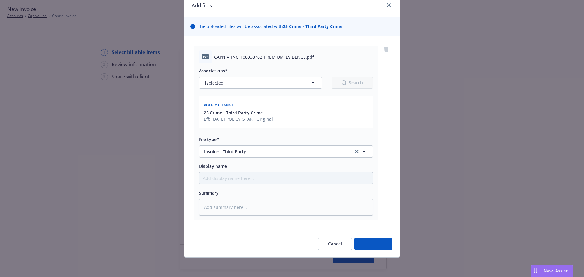
scroll to position [26, 0]
type textarea "x"
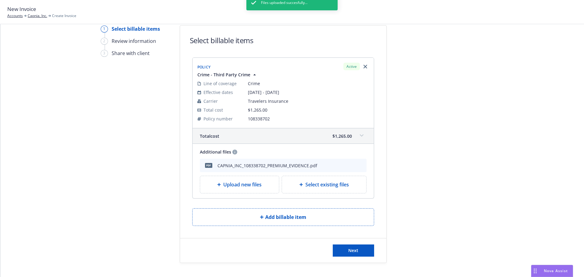
scroll to position [34, 0]
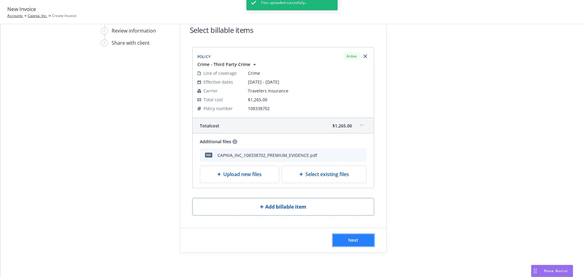
click at [356, 239] on span "Next" at bounding box center [353, 240] width 10 height 6
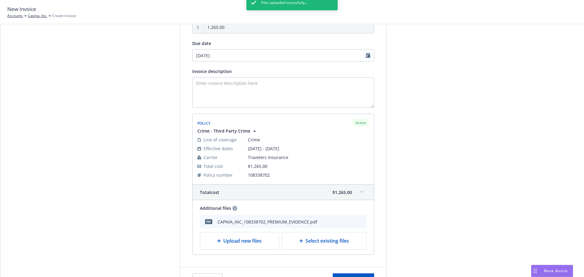
scroll to position [109, 0]
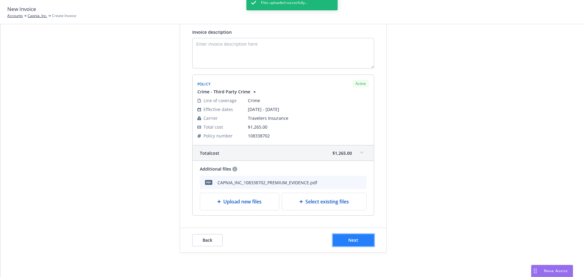
click at [356, 241] on span "Next" at bounding box center [353, 240] width 10 height 6
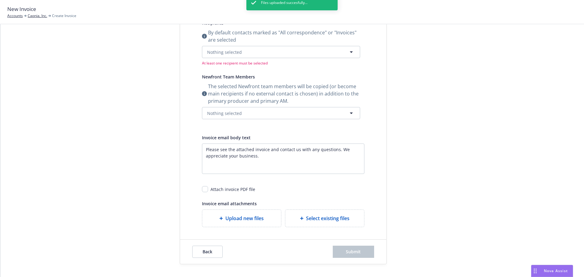
click at [250, 53] on div "Files uploaded succesfully..." at bounding box center [291, 133] width 91 height 277
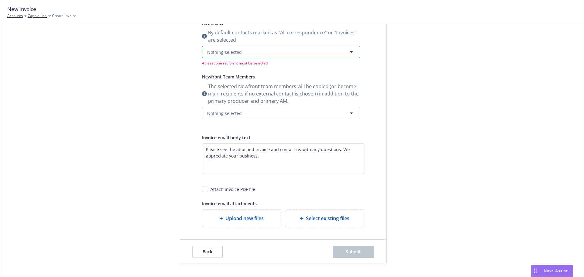
click at [270, 53] on button "Nothing selected" at bounding box center [281, 52] width 158 height 12
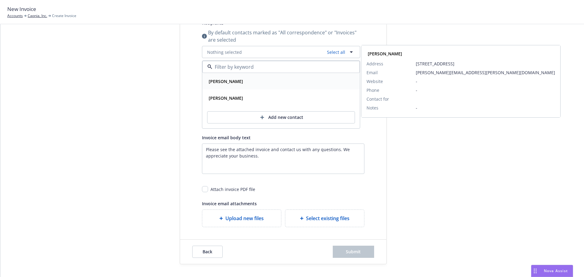
click at [233, 82] on div "[PERSON_NAME]" at bounding box center [281, 81] width 150 height 9
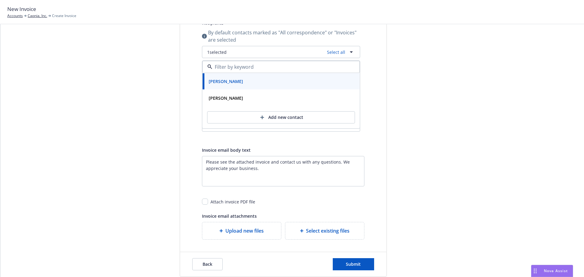
drag, startPoint x: 517, startPoint y: 229, endPoint x: 501, endPoint y: 223, distance: 17.5
click at [515, 227] on div "Select billable items Review information 3 Share with client Share with client …" at bounding box center [292, 108] width 569 height 337
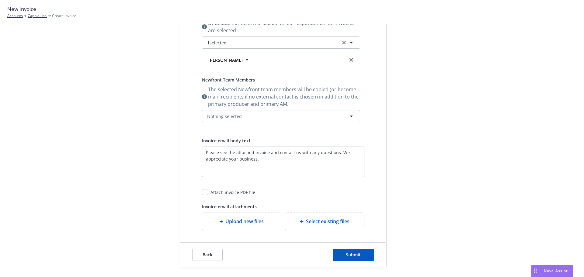
scroll to position [122, 0]
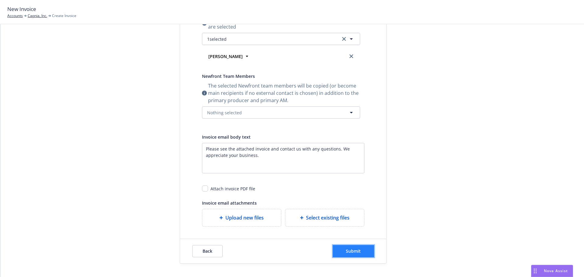
click at [356, 251] on span "Submit" at bounding box center [353, 251] width 15 height 6
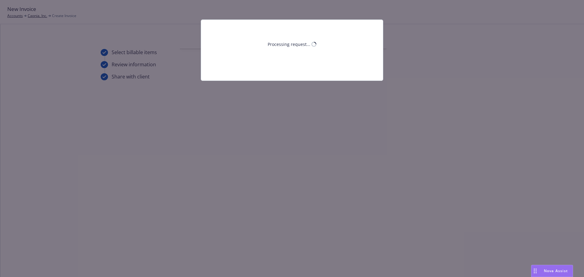
scroll to position [0, 0]
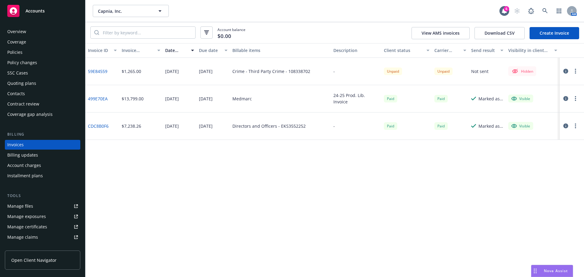
click at [413, 158] on div "Invoice ID Invoice amount Date issued Due date Billable items Description Clien…" at bounding box center [334, 160] width 498 height 234
click at [566, 71] on icon "button" at bounding box center [565, 71] width 5 height 5
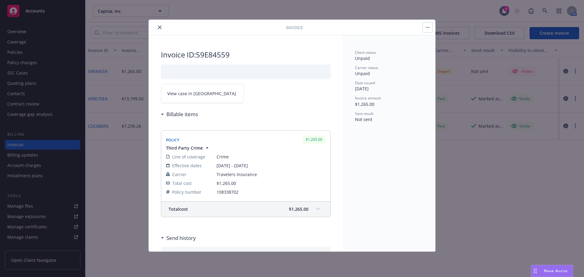
click at [196, 92] on span "View case in [GEOGRAPHIC_DATA]" at bounding box center [201, 93] width 69 height 6
click at [160, 27] on icon "close" at bounding box center [160, 28] width 4 height 4
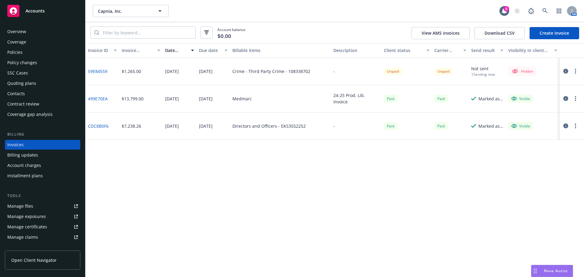
click at [576, 70] on button "button" at bounding box center [575, 71] width 7 height 7
click at [543, 107] on link "Copy invoice URL" at bounding box center [540, 108] width 78 height 12
